Goal: Task Accomplishment & Management: Manage account settings

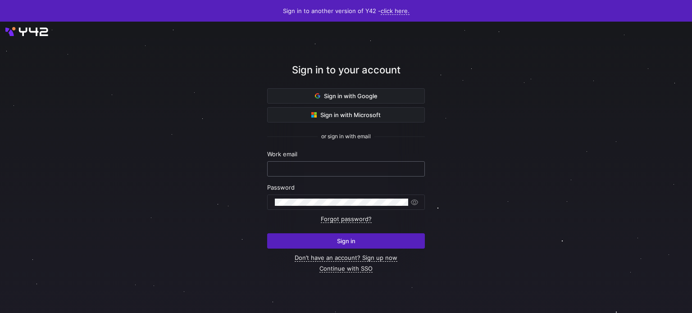
click at [325, 168] on input "text" at bounding box center [346, 168] width 142 height 7
paste input "[EMAIL_ADDRESS][DOMAIN_NAME]"
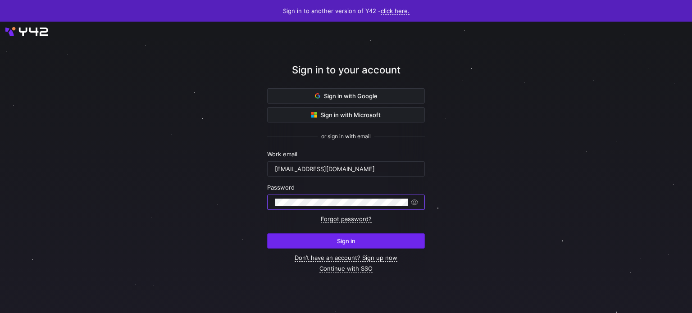
click at [355, 244] on span "Sign in" at bounding box center [346, 240] width 18 height 7
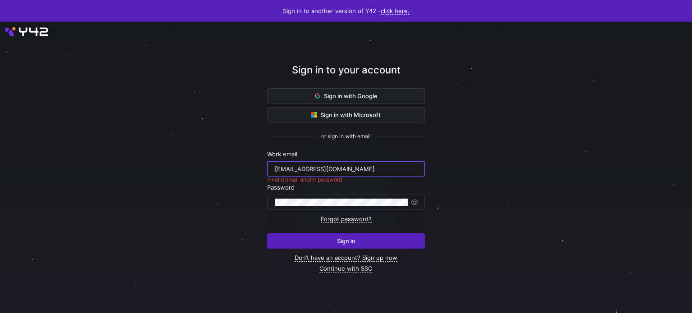
drag, startPoint x: 349, startPoint y: 167, endPoint x: 73, endPoint y: 166, distance: 275.7
click at [73, 166] on div "Sign in to your account Sign in with Google Sign in with Microsoft or sign in w…" at bounding box center [346, 167] width 692 height 291
paste input "[PERSON_NAME][EMAIL_ADDRESS][DOMAIN_NAME]"
type input "[PERSON_NAME][EMAIL_ADDRESS][DOMAIN_NAME]"
click at [173, 199] on div "Sign in to your account Sign in with Google Sign in with Microsoft or sign in w…" at bounding box center [346, 167] width 692 height 291
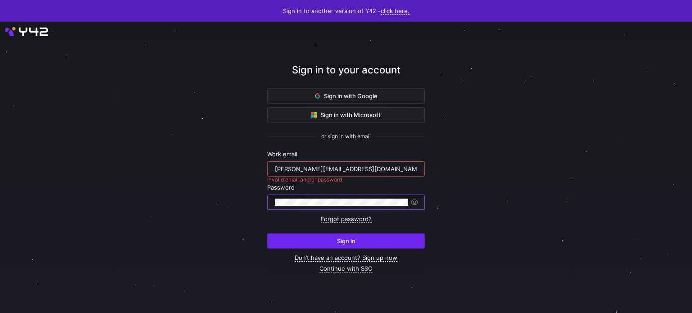
click at [314, 241] on span "submit" at bounding box center [346, 241] width 157 height 14
